Goal: Find specific page/section: Find specific page/section

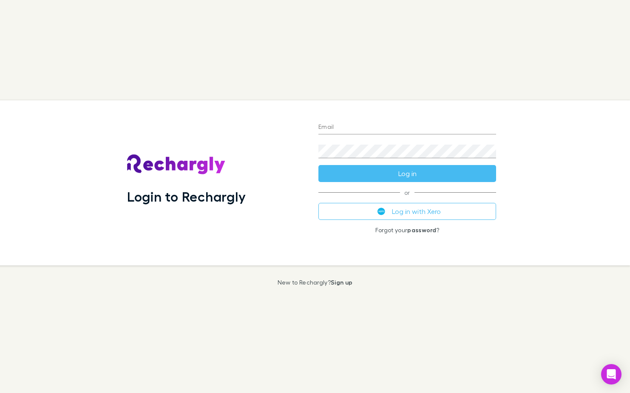
click at [406, 208] on button "Log in with Xero" at bounding box center [408, 211] width 178 height 17
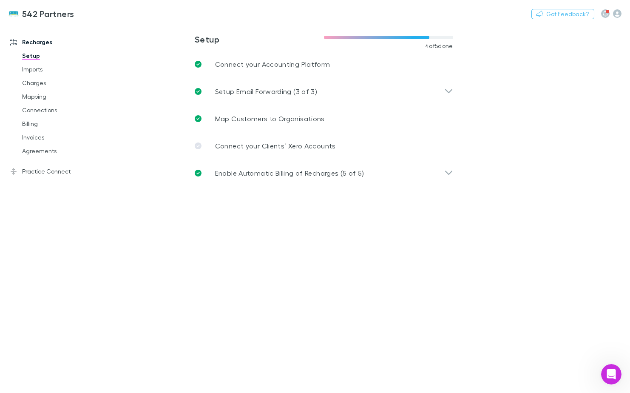
click at [41, 137] on link "Invoices" at bounding box center [62, 138] width 97 height 14
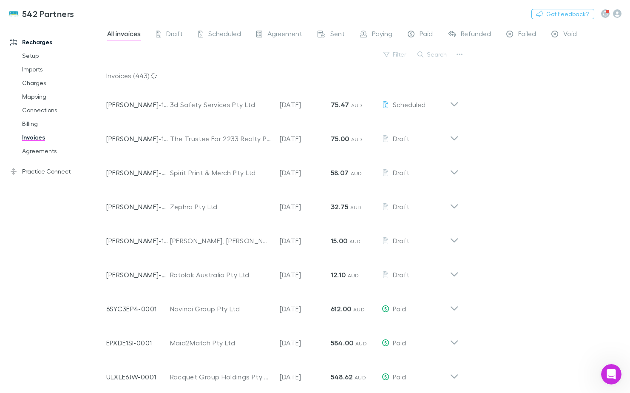
scroll to position [85, 0]
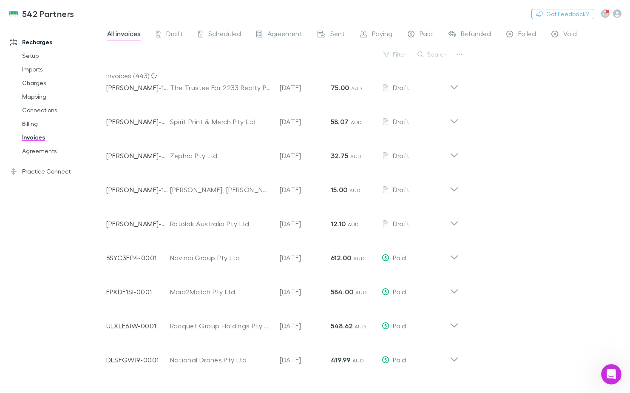
click at [57, 154] on link "Agreements" at bounding box center [62, 151] width 97 height 14
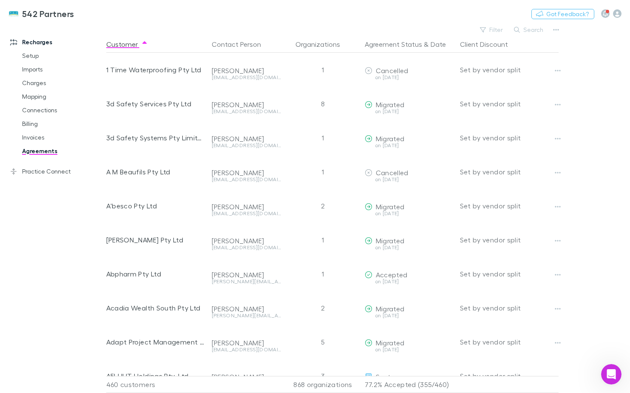
click at [495, 30] on button "Filter" at bounding box center [492, 30] width 32 height 10
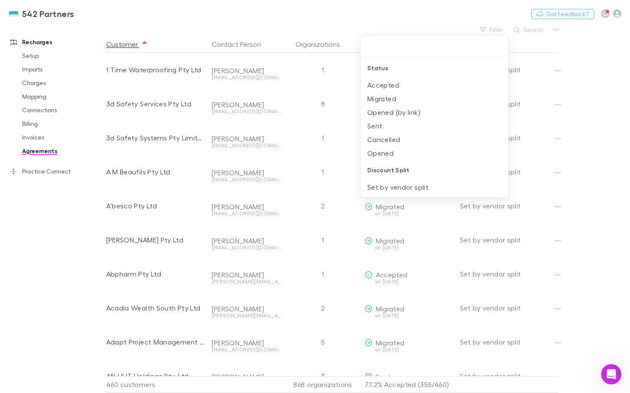
click at [382, 127] on li "Sent" at bounding box center [435, 126] width 148 height 14
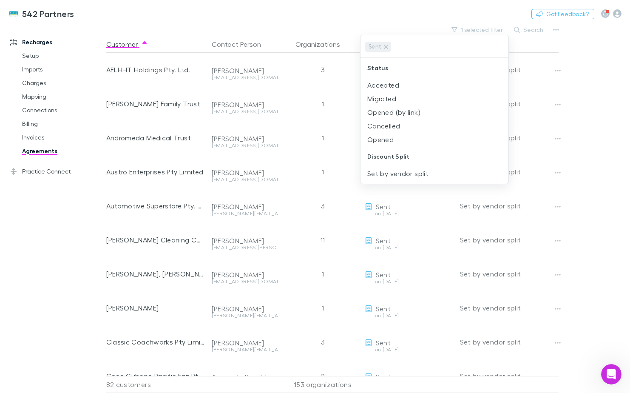
click at [374, 17] on div at bounding box center [315, 196] width 630 height 393
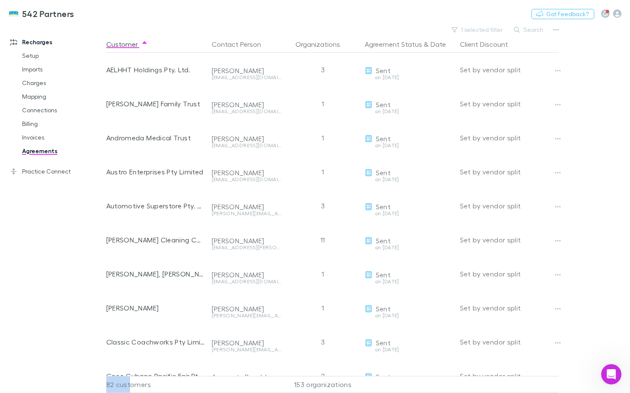
scroll to position [7, 0]
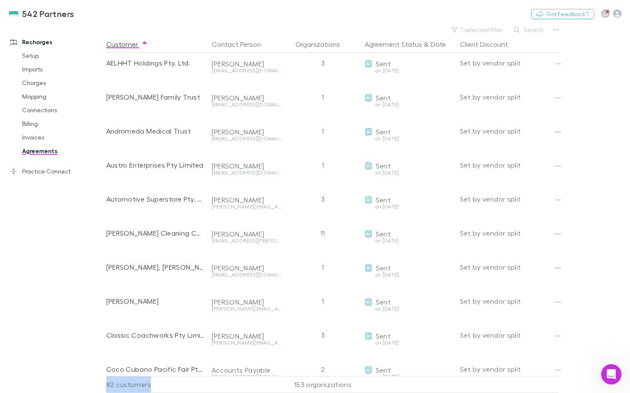
drag, startPoint x: 106, startPoint y: 379, endPoint x: 157, endPoint y: 375, distance: 51.2
click at [157, 376] on div "82 customers" at bounding box center [157, 384] width 102 height 17
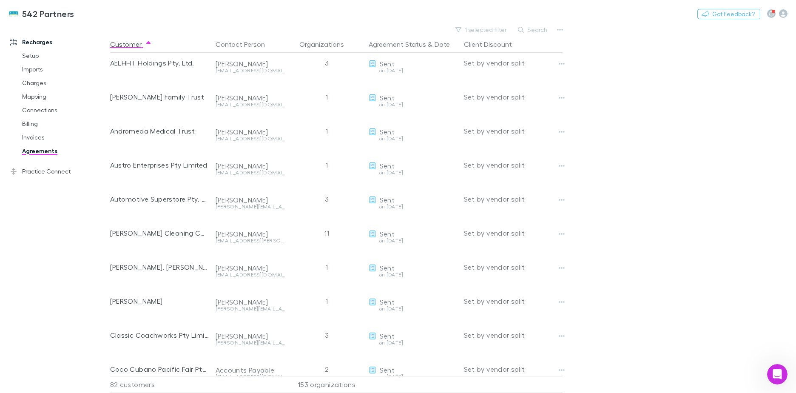
click at [41, 137] on link "Invoices" at bounding box center [64, 138] width 101 height 14
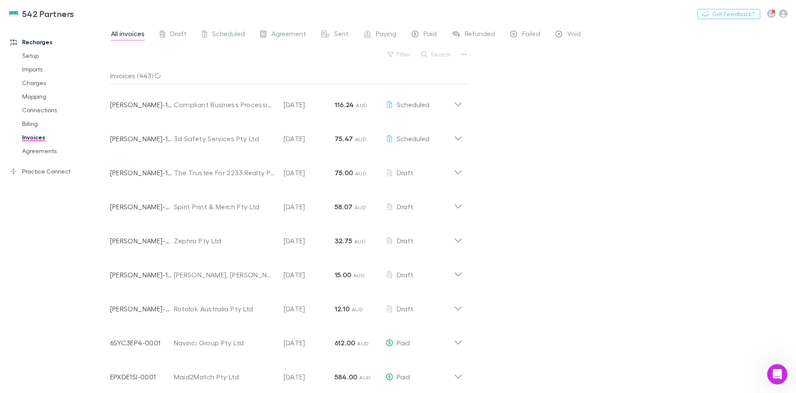
click at [437, 56] on button "Search" at bounding box center [436, 54] width 39 height 10
click at [437, 56] on input "text" at bounding box center [422, 54] width 43 height 12
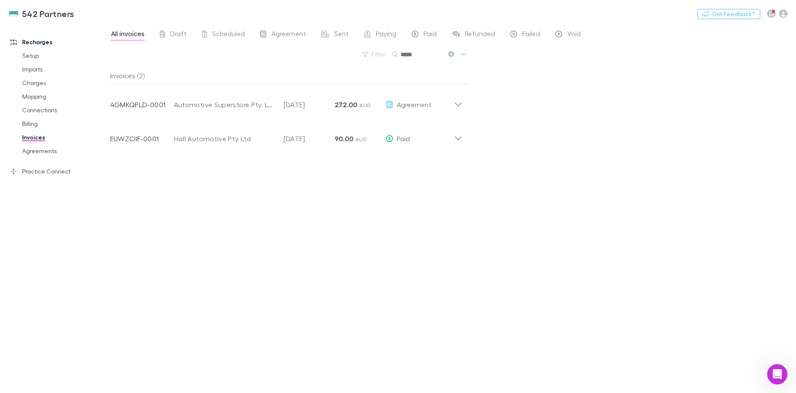
type input "*****"
click at [457, 106] on icon at bounding box center [458, 101] width 9 height 17
